Goal: Communication & Community: Answer question/provide support

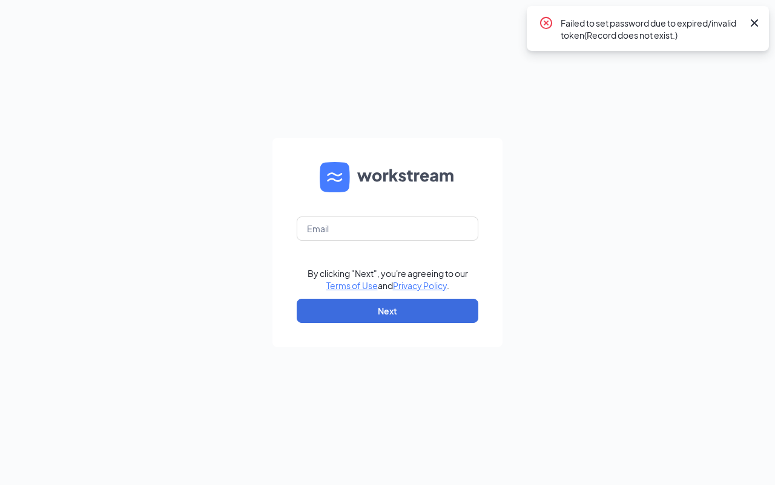
drag, startPoint x: 360, startPoint y: 203, endPoint x: 355, endPoint y: 214, distance: 12.5
click at [360, 202] on form "By clicking "Next", you're agreeing to our Terms of Use and Privacy Policy . Ne…" at bounding box center [387, 242] width 230 height 209
click at [356, 223] on input "text" at bounding box center [388, 229] width 182 height 24
click at [355, 225] on input "text" at bounding box center [388, 229] width 182 height 24
click at [359, 226] on input "text" at bounding box center [388, 229] width 182 height 24
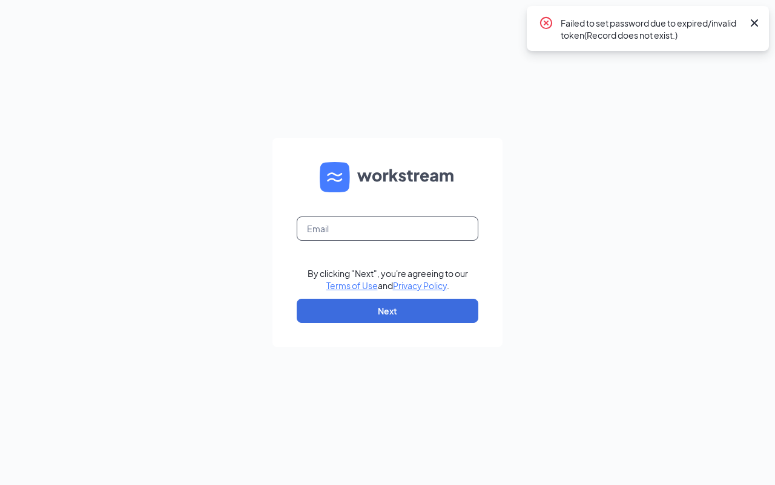
type input "sonic3366@inspirepartners.net"
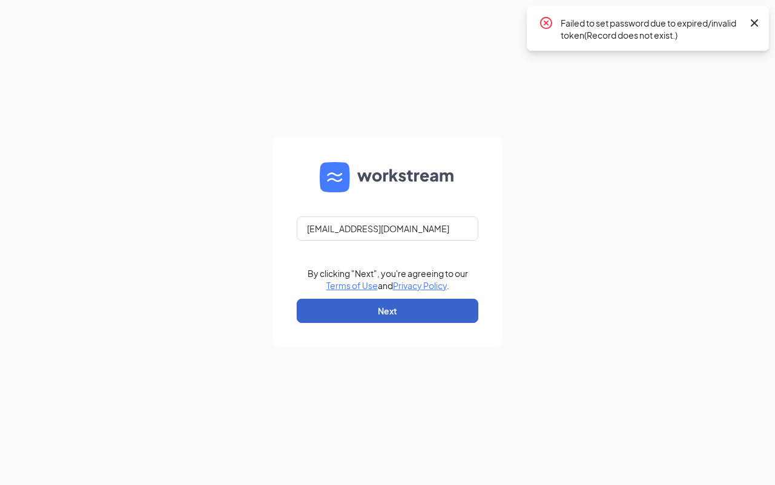
click at [384, 306] on button "Next" at bounding box center [388, 311] width 182 height 24
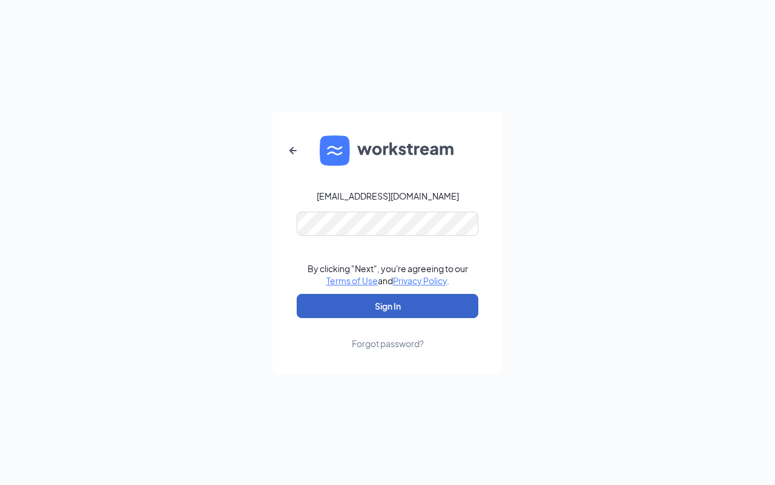
click at [392, 306] on button "Sign In" at bounding box center [388, 306] width 182 height 24
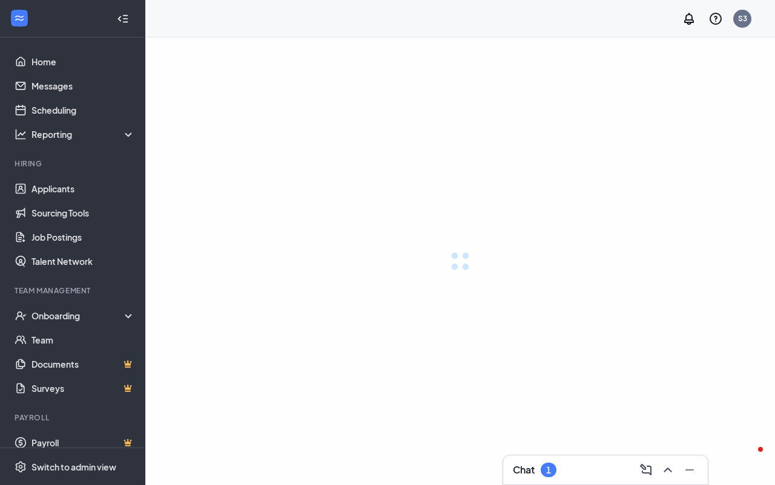
click at [391, 180] on div at bounding box center [459, 262] width 629 height 448
click at [48, 110] on link "Scheduling" at bounding box center [82, 110] width 103 height 24
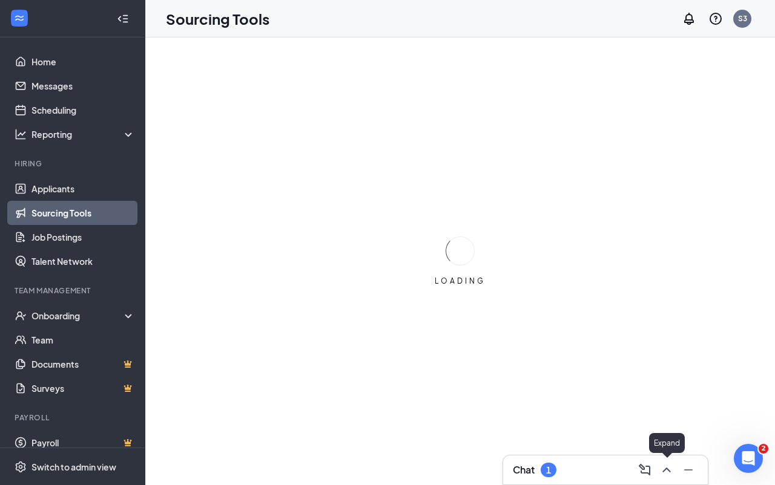
click at [672, 467] on div at bounding box center [666, 470] width 63 height 19
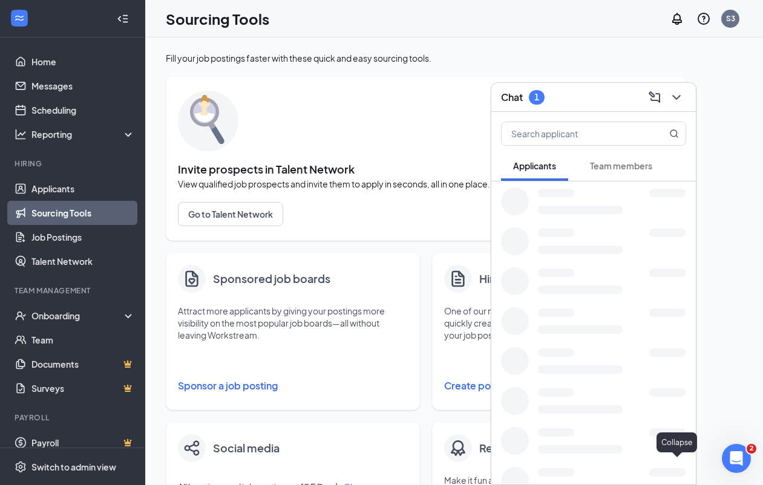
click at [664, 107] on button at bounding box center [654, 97] width 19 height 19
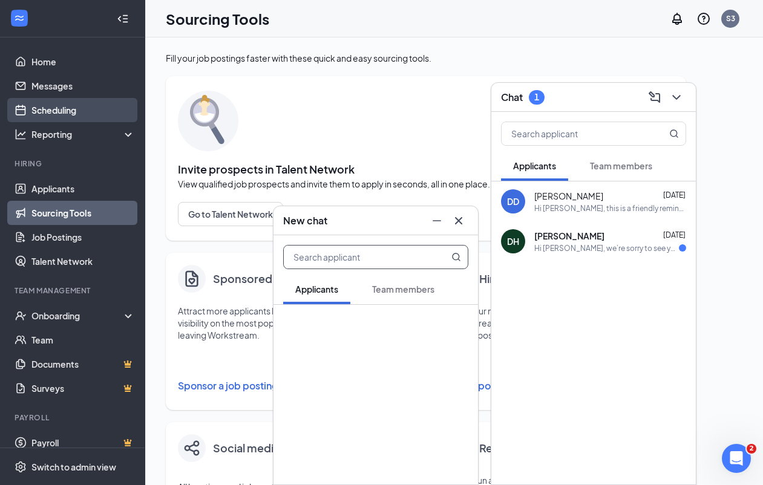
click at [44, 110] on link "Scheduling" at bounding box center [82, 110] width 103 height 24
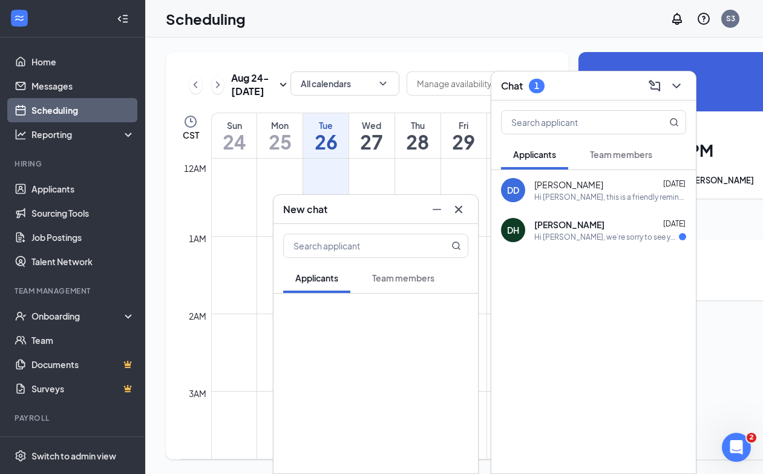
scroll to position [595, 0]
click at [459, 206] on icon "Cross" at bounding box center [459, 209] width 15 height 15
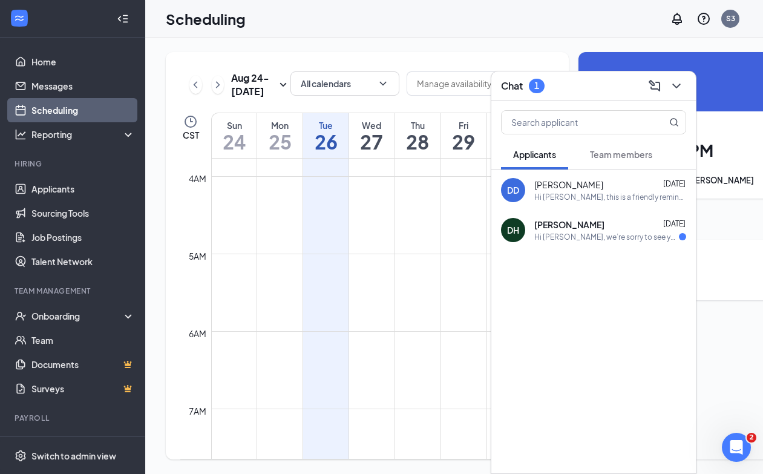
scroll to position [0, 0]
click at [585, 193] on div "Hi Dustin, this is a friendly reminder. Your interview with Sonic Drive-In for …" at bounding box center [610, 197] width 152 height 10
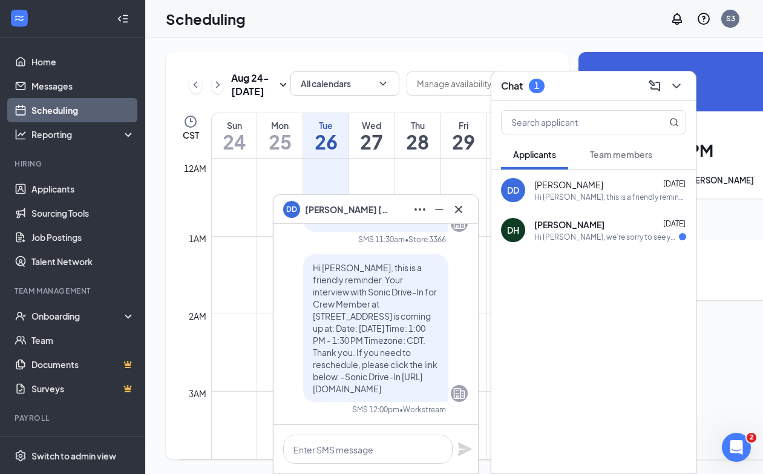
click at [677, 83] on icon "ChevronDown" at bounding box center [676, 86] width 15 height 15
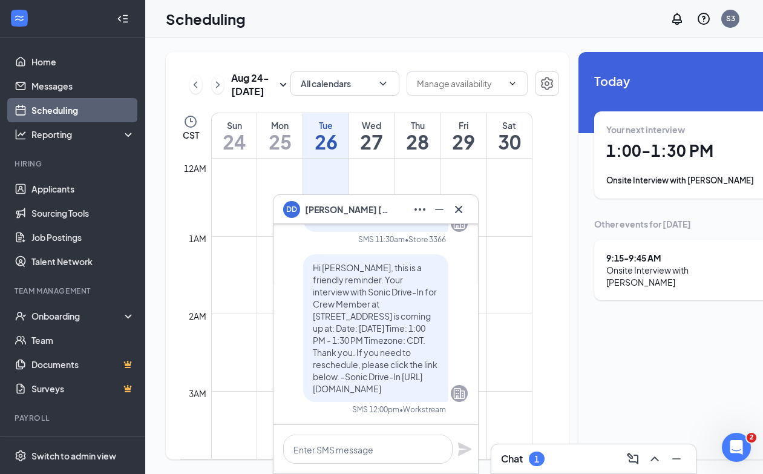
scroll to position [-227, 0]
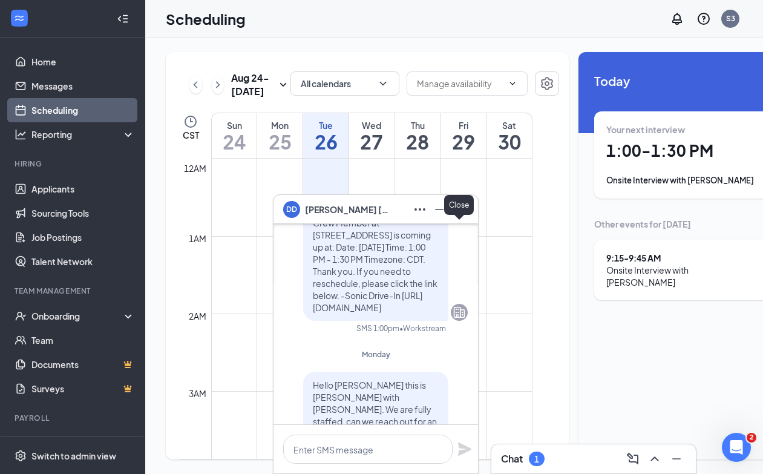
click at [457, 209] on icon "Cross" at bounding box center [459, 209] width 15 height 15
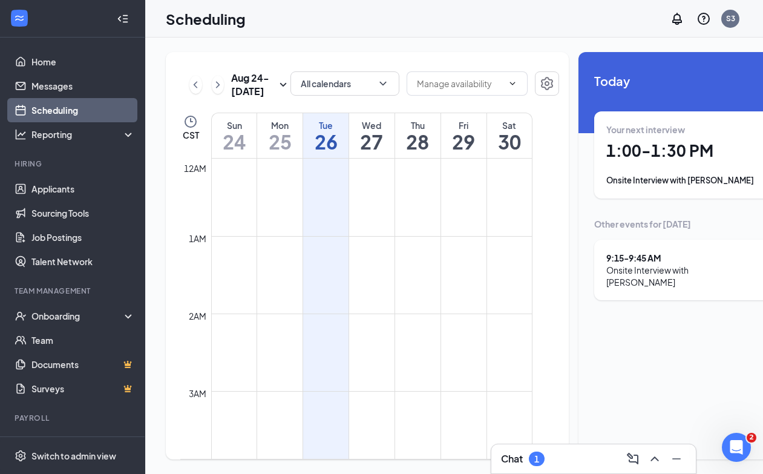
scroll to position [0, 0]
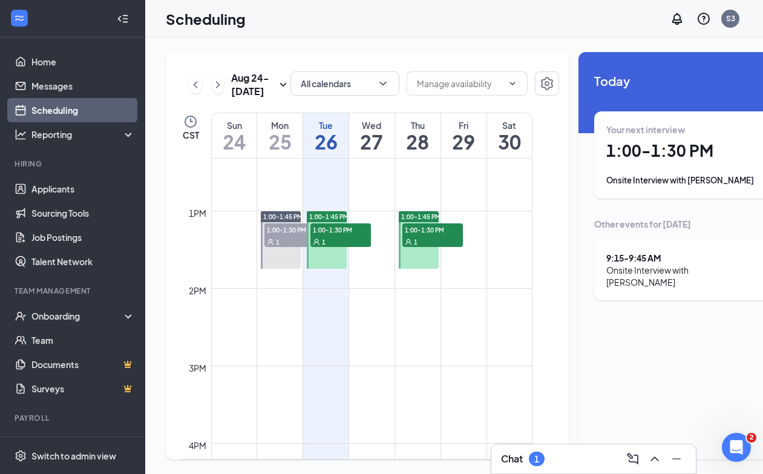
scroll to position [973, 0]
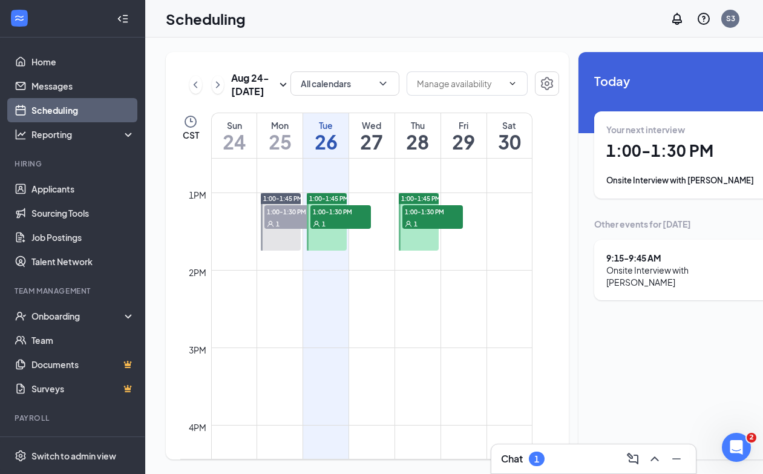
click at [323, 228] on span "1" at bounding box center [324, 224] width 4 height 8
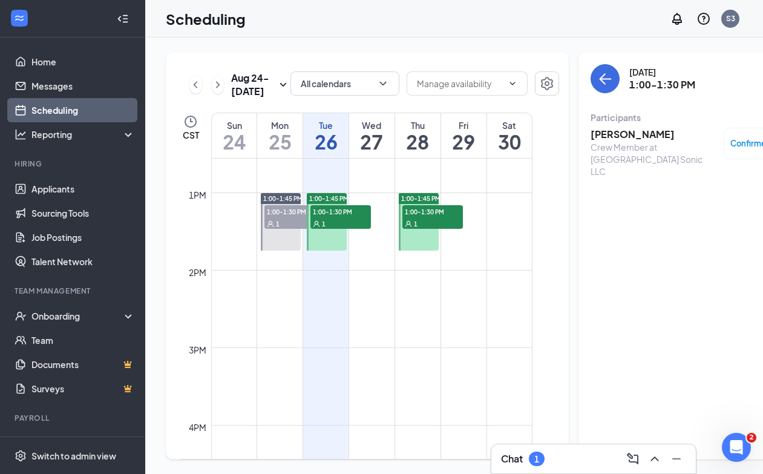
click at [613, 128] on h3 "[PERSON_NAME]" at bounding box center [654, 134] width 127 height 13
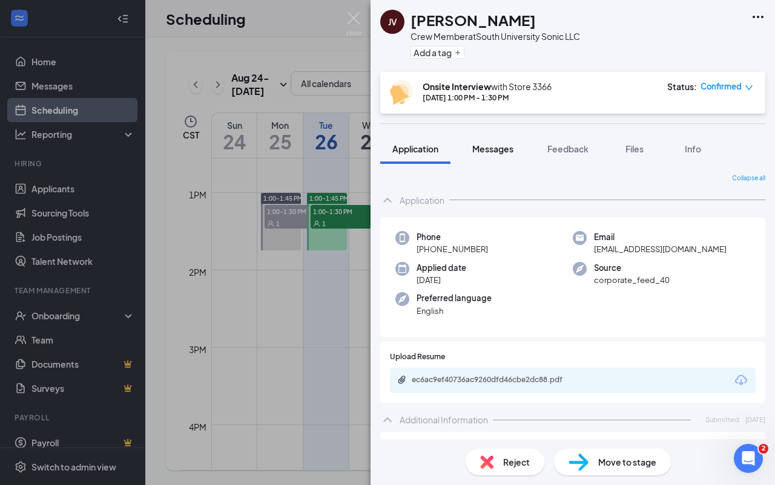
click at [493, 156] on button "Messages" at bounding box center [492, 149] width 65 height 30
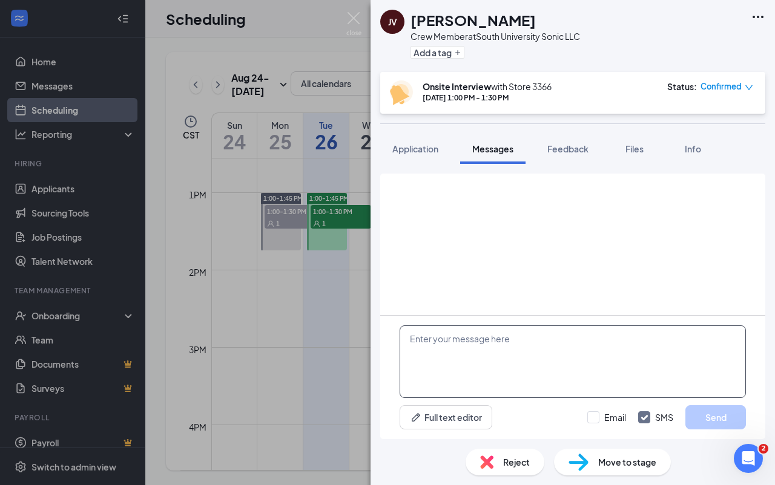
click at [470, 347] on textarea at bounding box center [572, 362] width 346 height 73
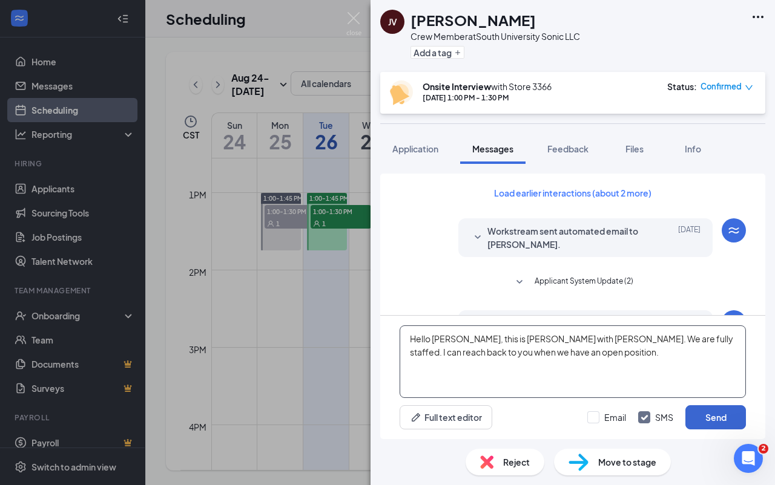
type textarea "Hello [PERSON_NAME], this is [PERSON_NAME] with [PERSON_NAME]. We are fully sta…"
click at [713, 415] on button "Send" at bounding box center [715, 418] width 61 height 24
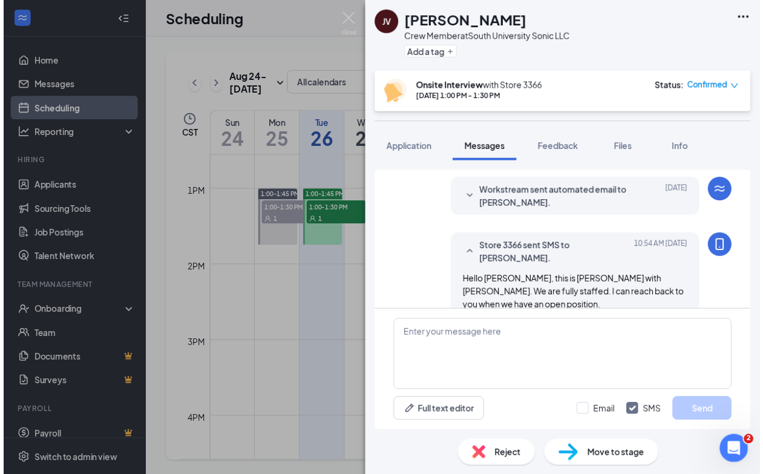
scroll to position [456, 0]
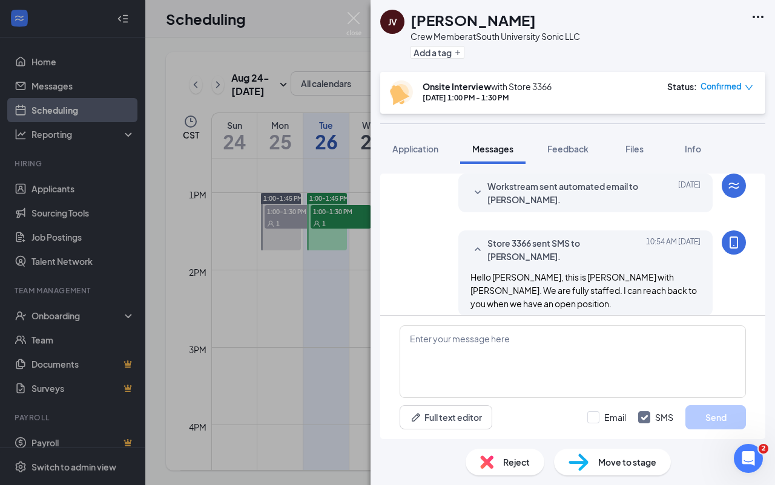
click at [298, 21] on div "JV [PERSON_NAME] Crew Member at South University Sonic LLC Add a tag Onsite Int…" at bounding box center [387, 242] width 775 height 485
click at [352, 22] on div "Scheduling S3" at bounding box center [459, 19] width 629 height 38
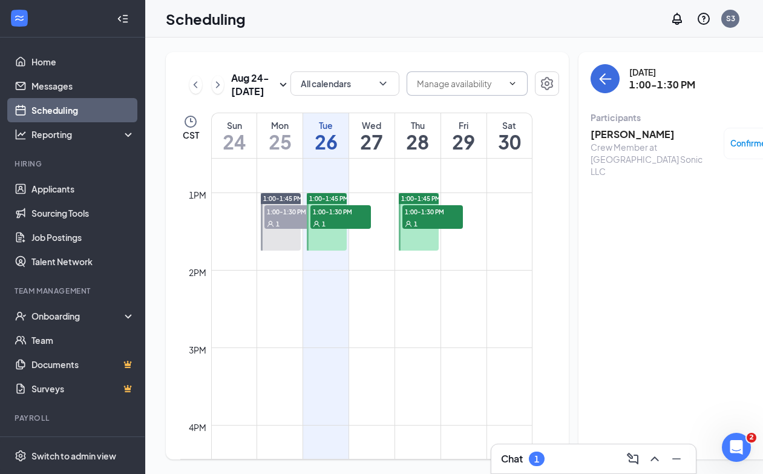
click at [508, 79] on icon "ChevronDown" at bounding box center [513, 84] width 10 height 10
click at [462, 105] on div "Delete all availability" at bounding box center [441, 111] width 79 height 13
type input "Delete all availability"
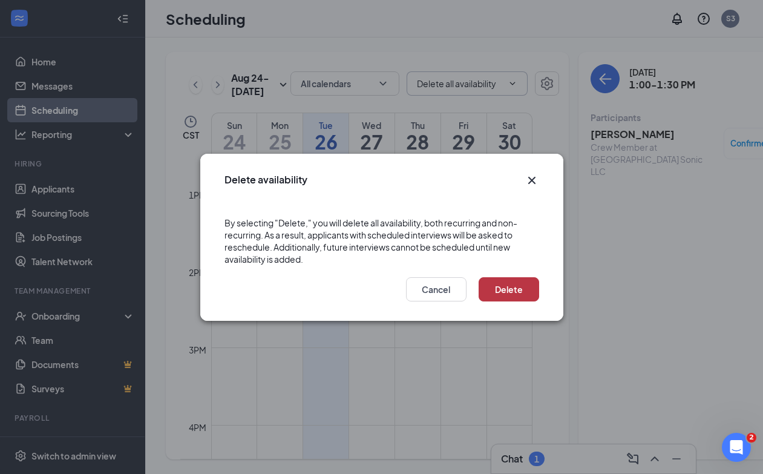
click at [525, 287] on button "Delete" at bounding box center [509, 289] width 61 height 24
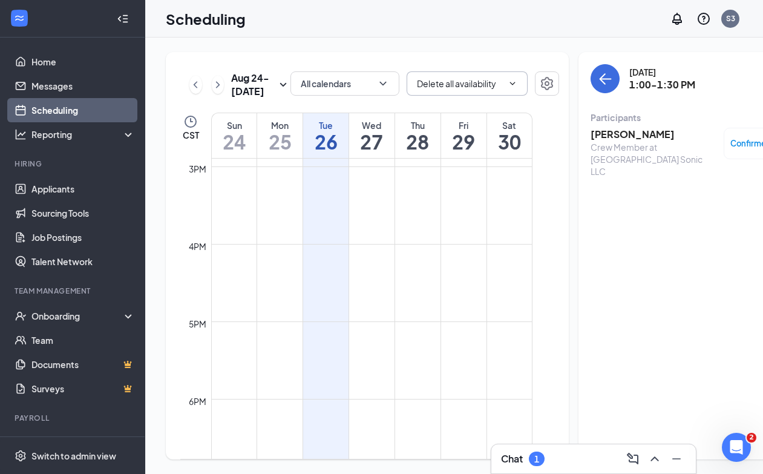
scroll to position [973, 0]
